Goal: Find specific page/section: Find specific page/section

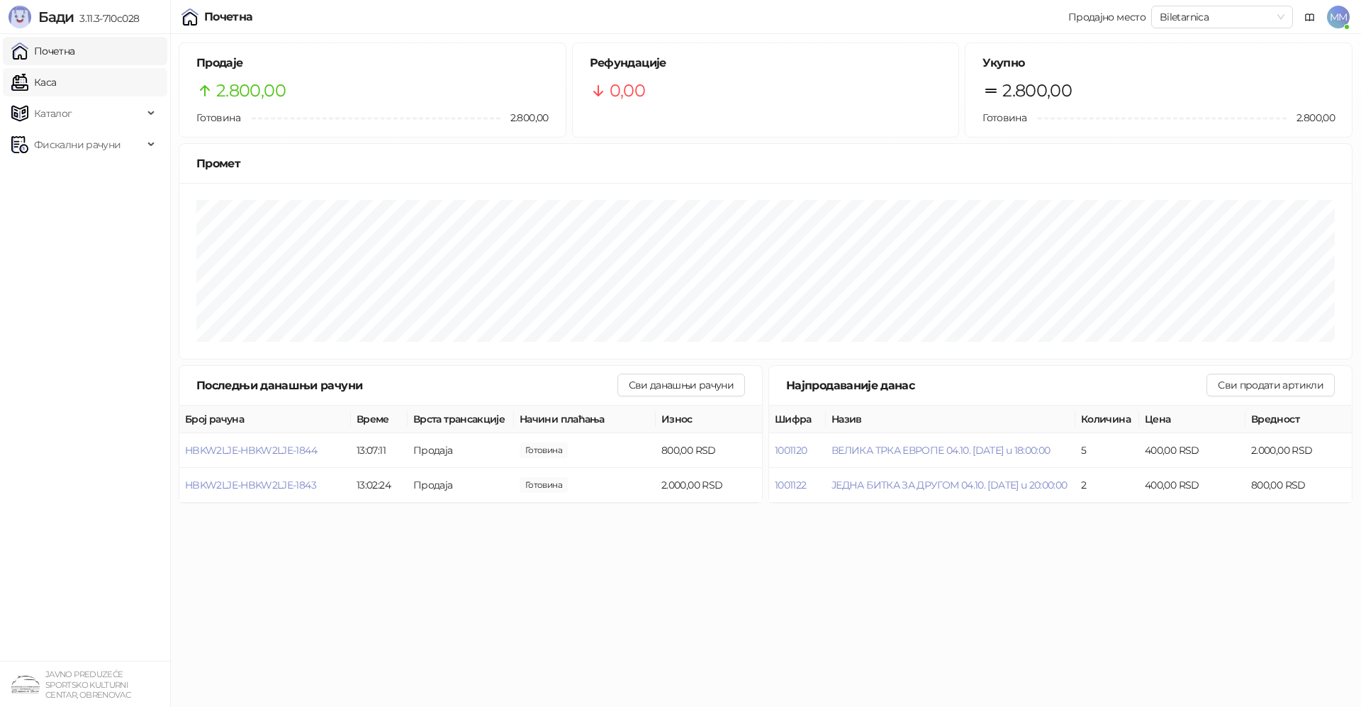
click at [56, 76] on link "Каса" at bounding box center [33, 82] width 45 height 28
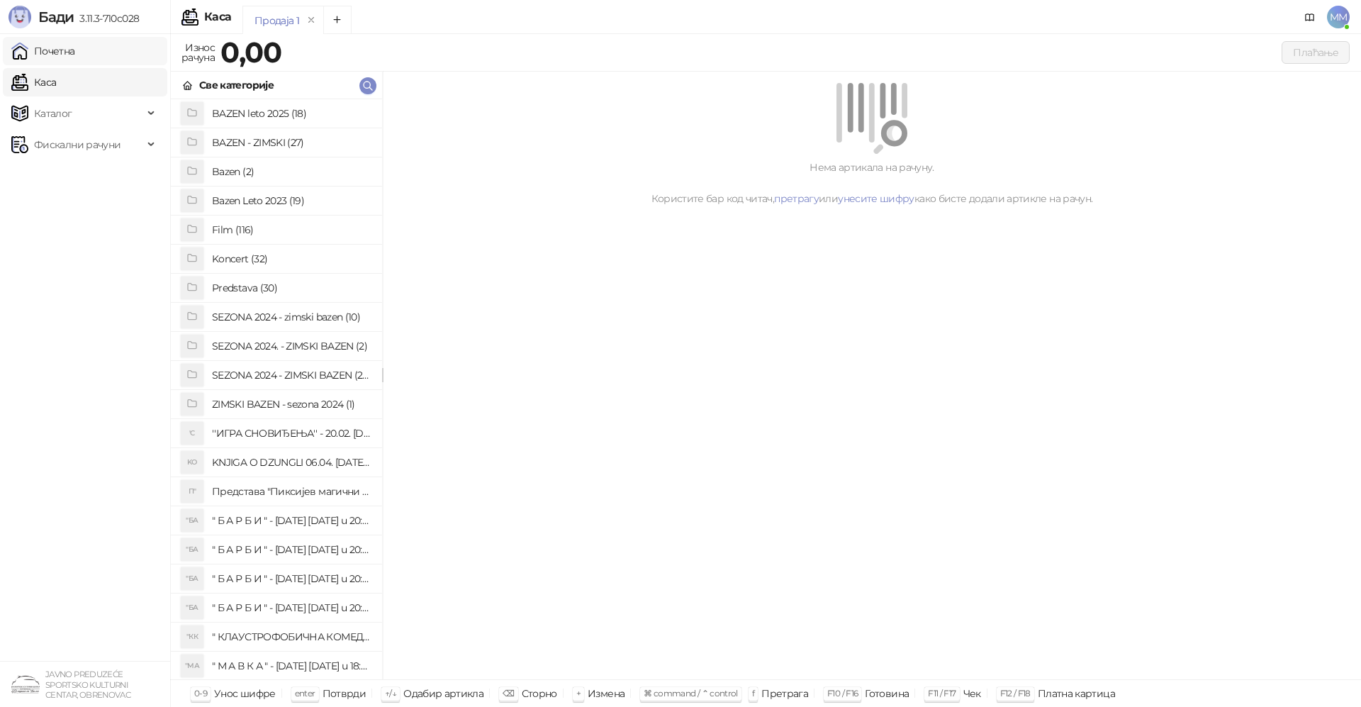
click at [45, 44] on link "Почетна" at bounding box center [43, 51] width 64 height 28
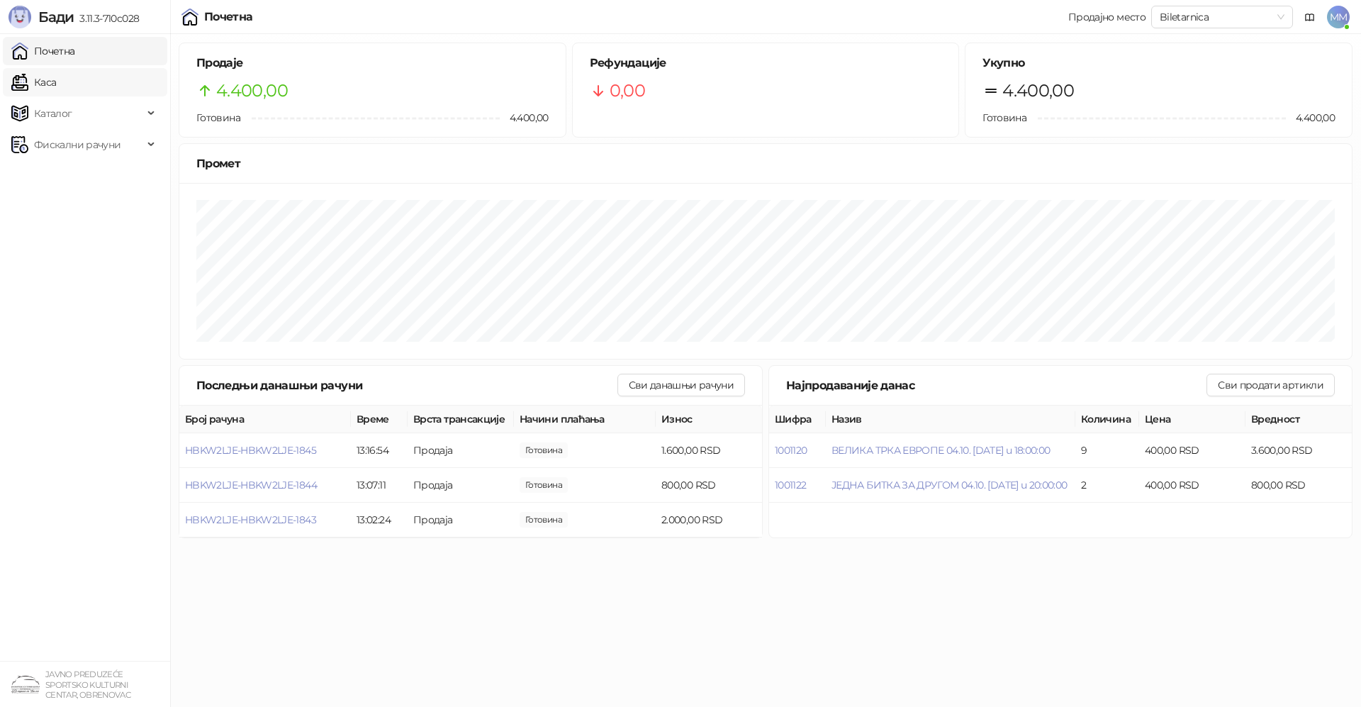
click at [56, 79] on link "Каса" at bounding box center [33, 82] width 45 height 28
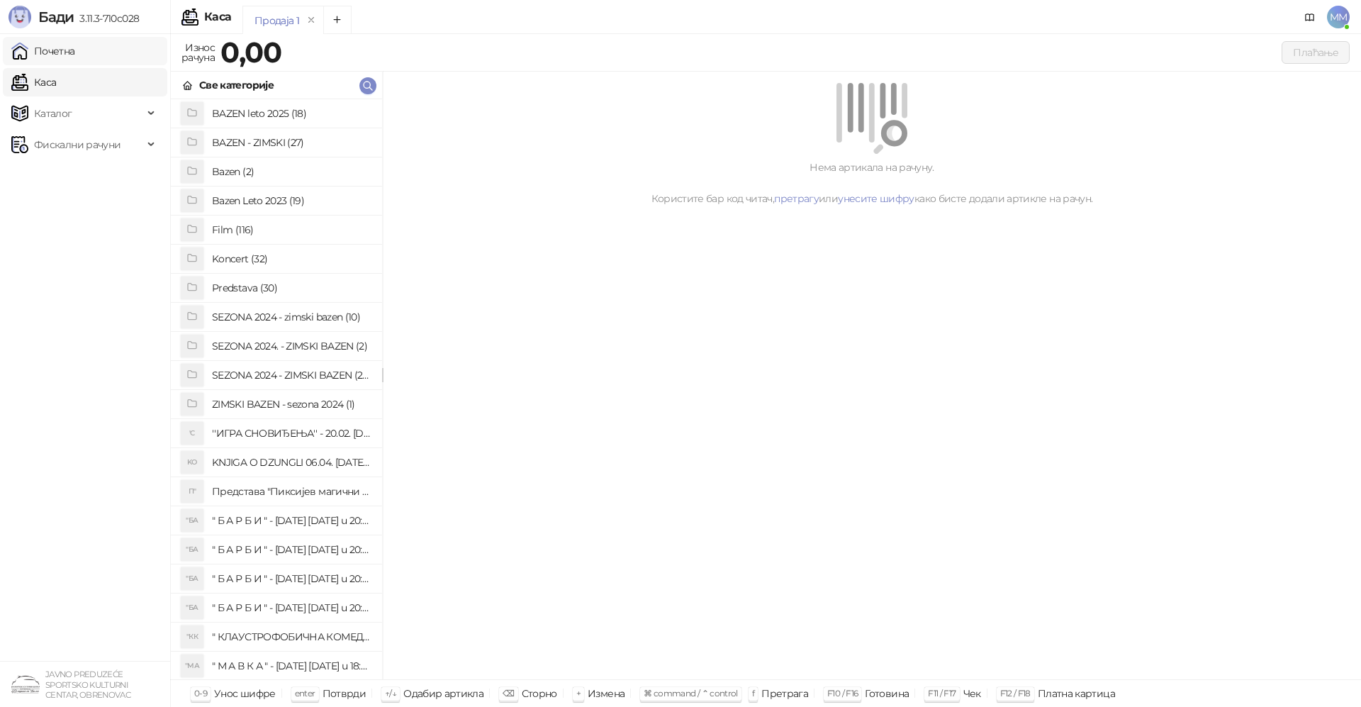
click at [75, 48] on link "Почетна" at bounding box center [43, 51] width 64 height 28
